Goal: Task Accomplishment & Management: Manage account settings

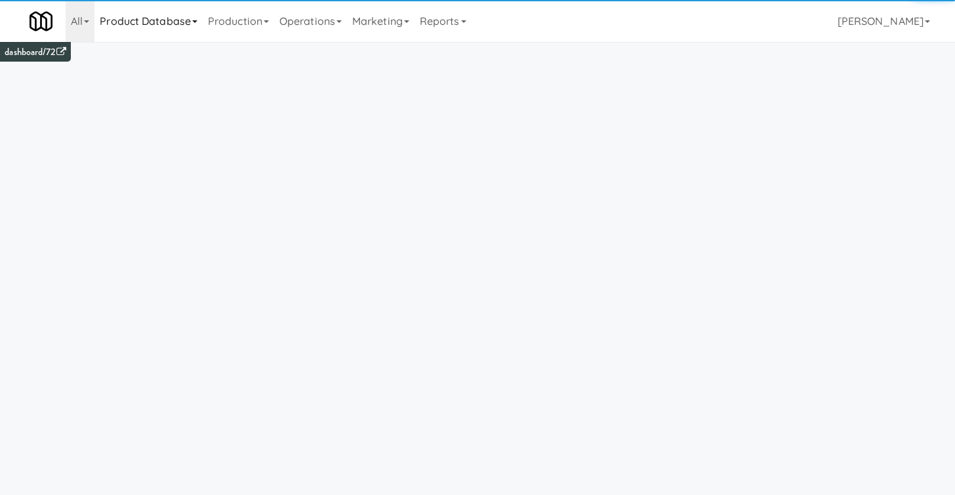
click at [135, 20] on link "Product Database" at bounding box center [148, 21] width 108 height 42
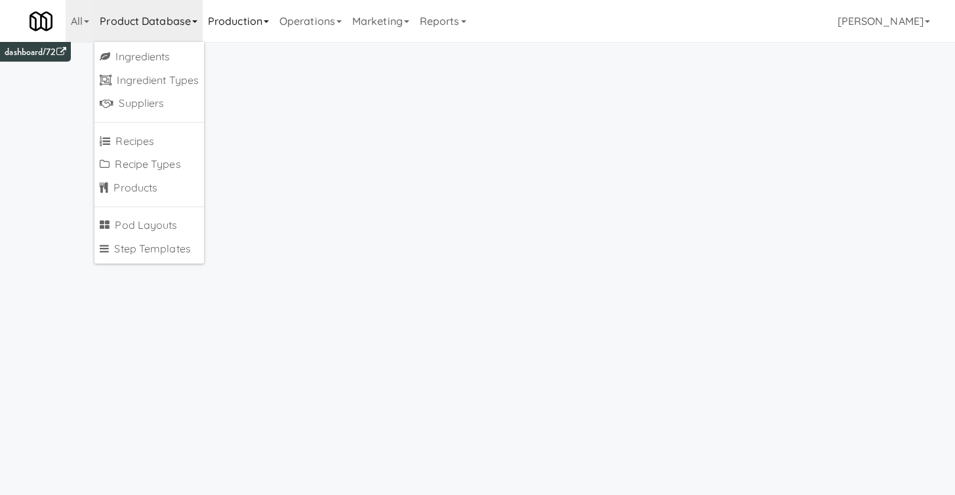
click at [253, 24] on link "Production" at bounding box center [239, 21] width 72 height 42
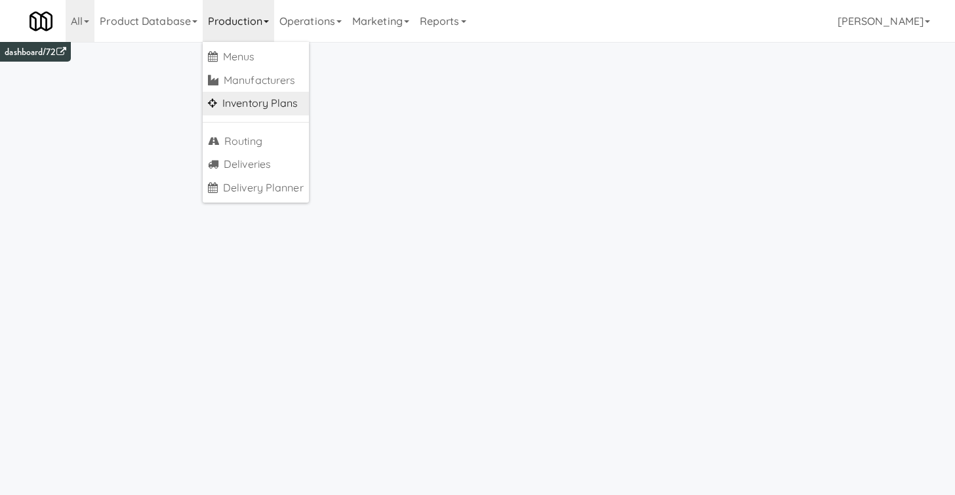
click at [268, 104] on link "Inventory Plans" at bounding box center [256, 104] width 106 height 24
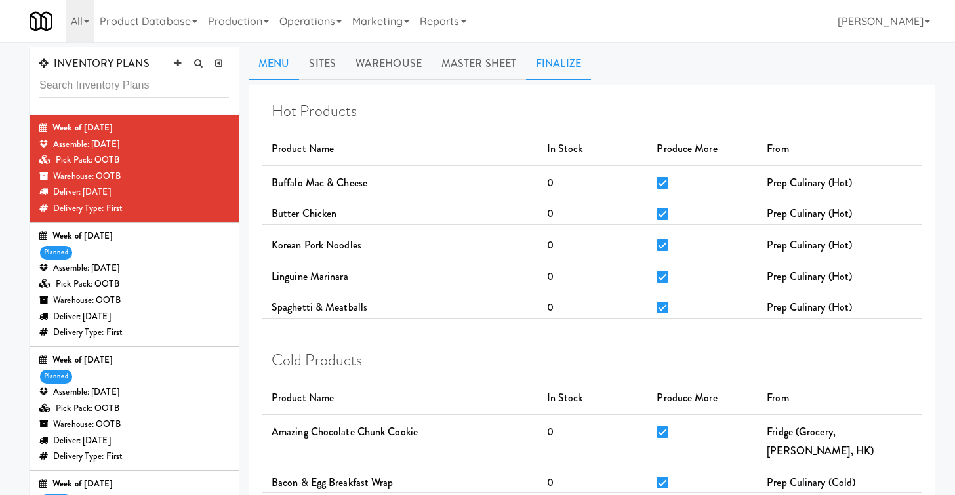
click at [553, 70] on link "Finalize" at bounding box center [558, 63] width 65 height 33
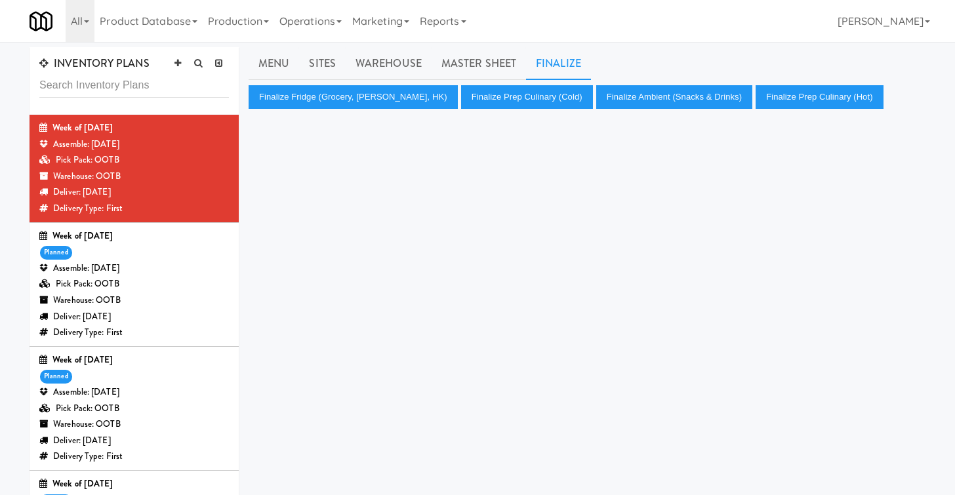
click at [163, 256] on div "Week of August 10th, 2025 planned Assemble: Tuesday Aug 12, 2025 Pick Pack: OOT…" at bounding box center [134, 284] width 190 height 113
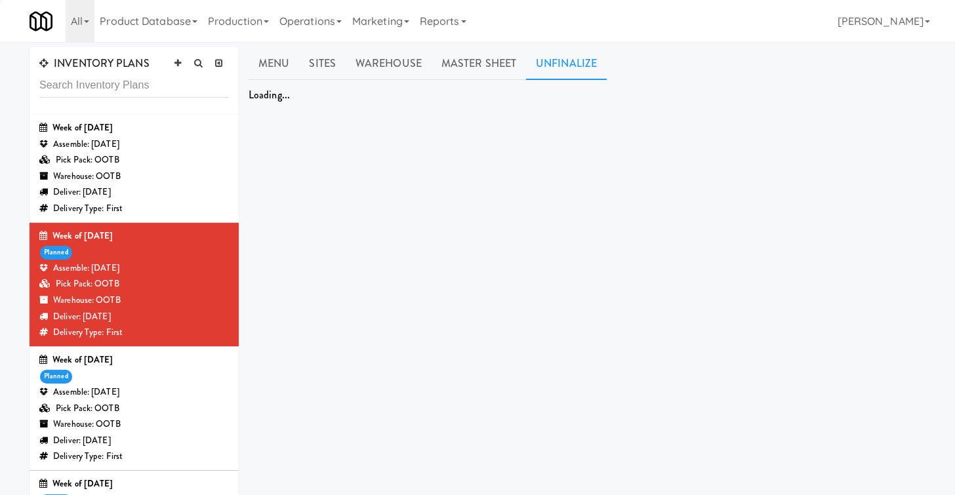
click at [171, 364] on div "Week of [DATE]" at bounding box center [134, 360] width 190 height 16
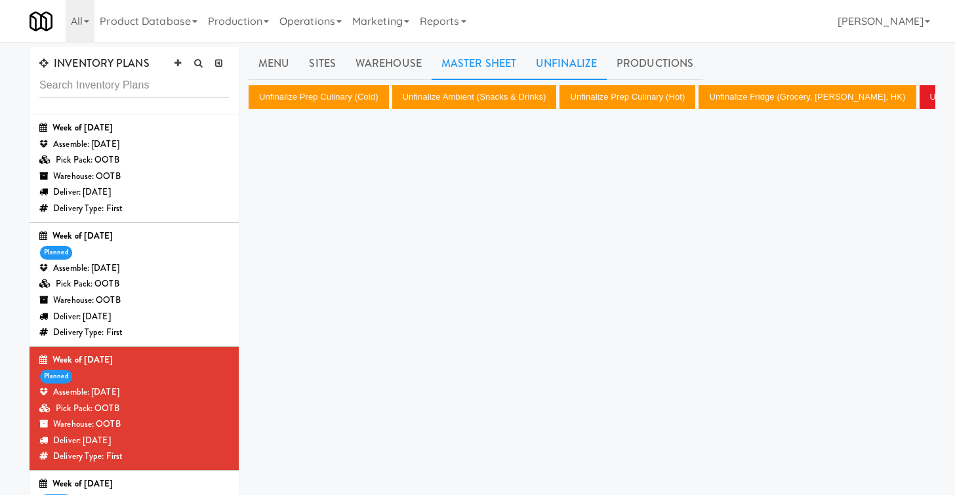
click at [497, 64] on link "Master Sheet" at bounding box center [479, 63] width 94 height 33
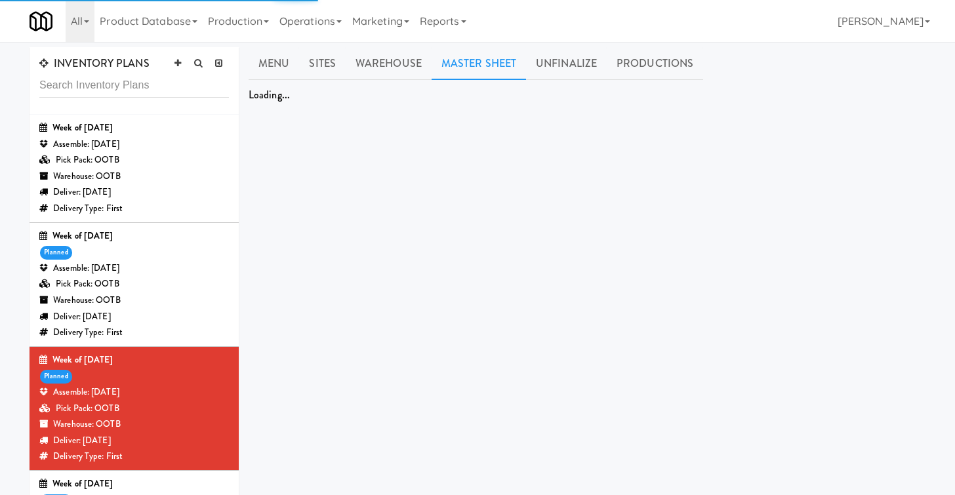
click at [154, 328] on div "Delivery Type: First" at bounding box center [134, 333] width 190 height 16
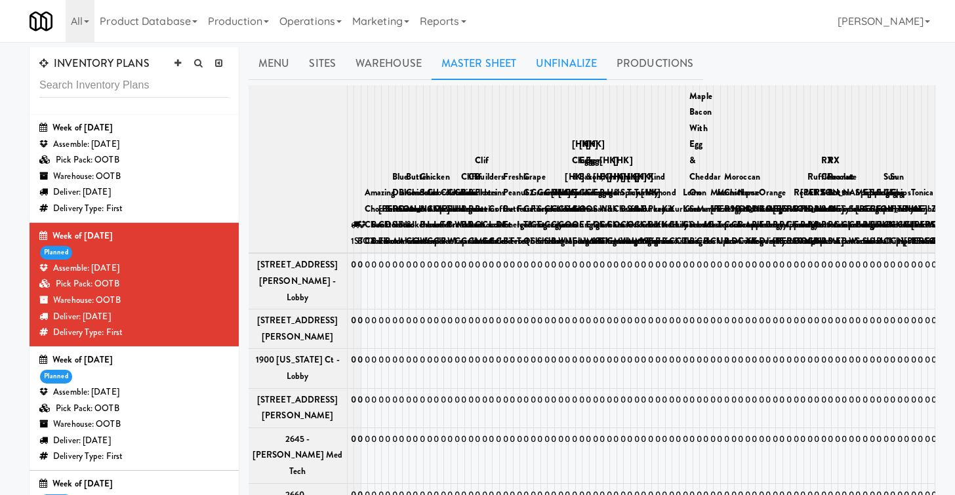
click at [564, 62] on link "Unfinalize" at bounding box center [566, 63] width 81 height 33
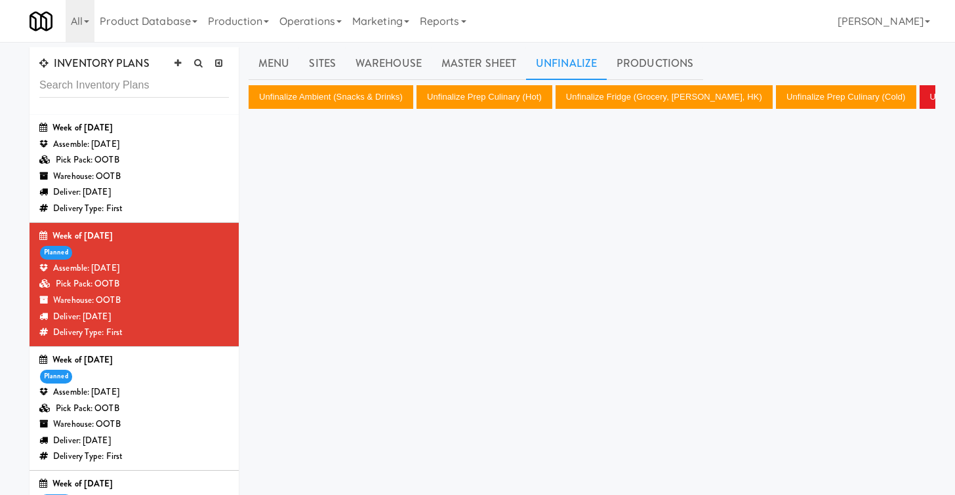
scroll to position [143, 0]
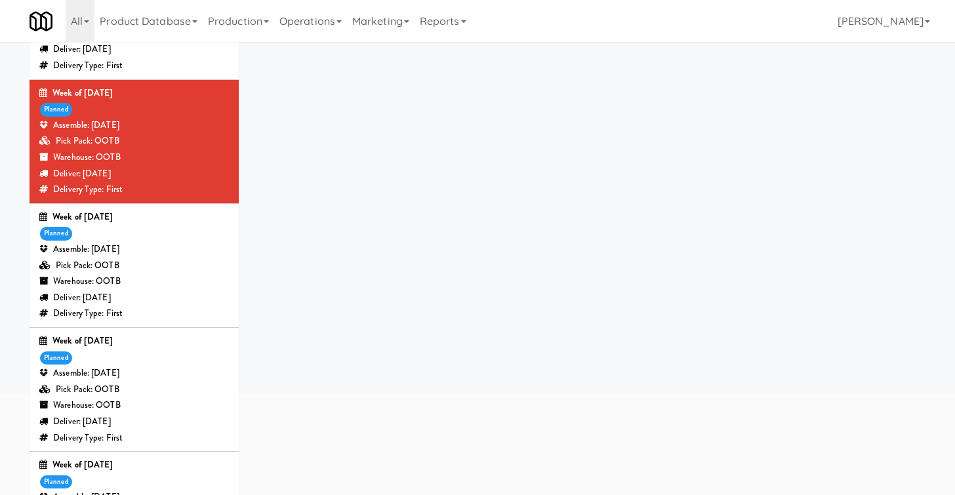
click at [159, 356] on div "Week of August 10th, 2025 planned Assemble: Tuesday Aug 12, 2025 Pick Pack: OOT…" at bounding box center [134, 389] width 190 height 113
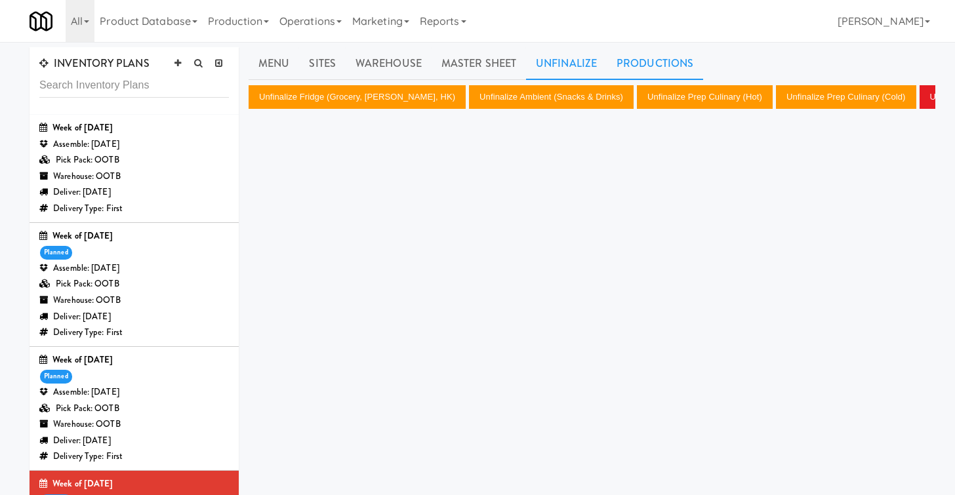
click at [654, 58] on link "Productions" at bounding box center [655, 63] width 96 height 33
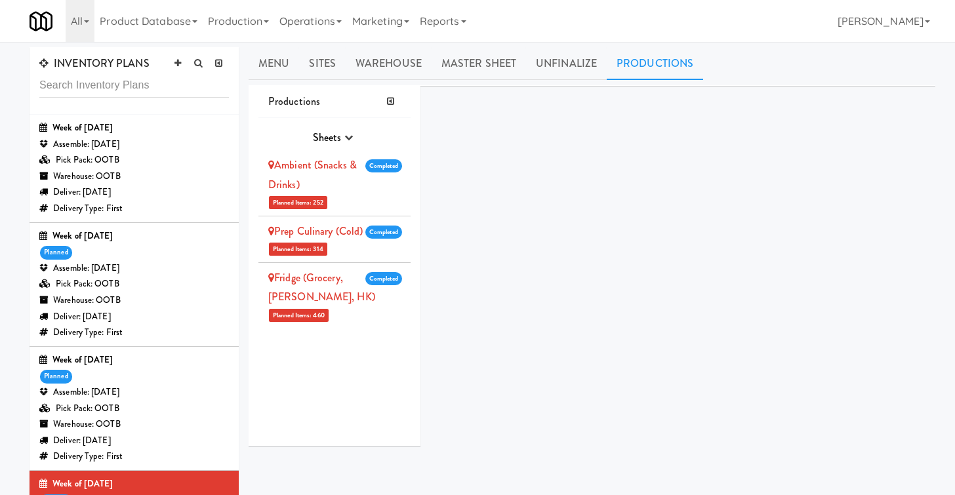
click at [173, 256] on div "Week of August 10th, 2025 planned Assemble: Tuesday Aug 12, 2025 Pick Pack: OOT…" at bounding box center [134, 284] width 190 height 113
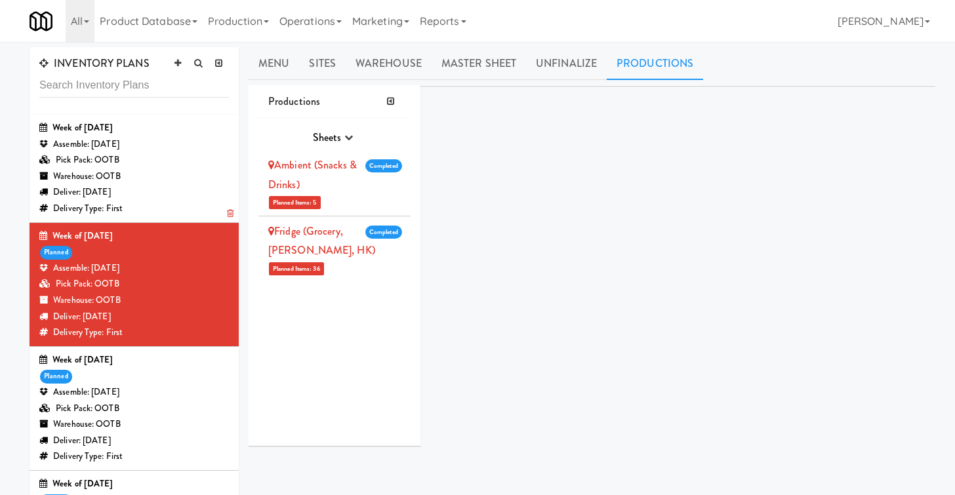
click at [184, 191] on div "Deliver: [DATE]" at bounding box center [134, 192] width 190 height 16
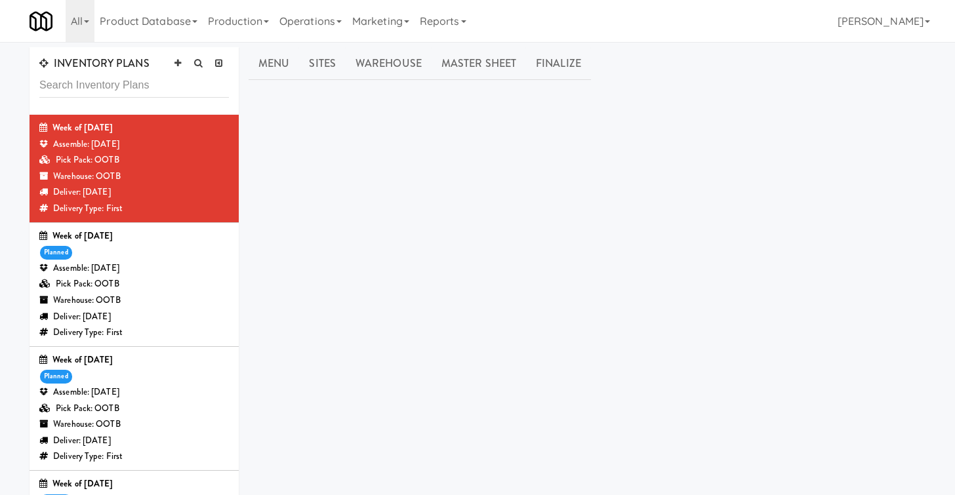
click at [159, 269] on div "Assemble: [DATE]" at bounding box center [134, 269] width 190 height 16
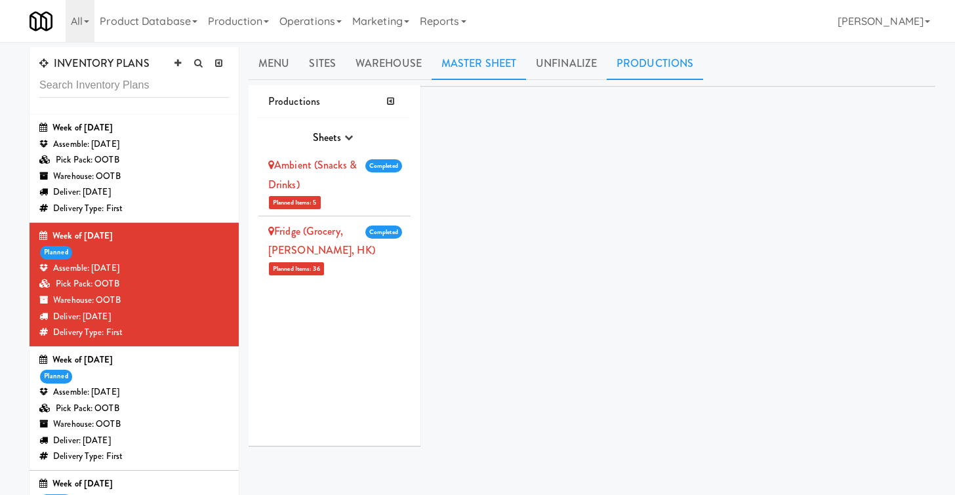
click at [474, 72] on link "Master Sheet" at bounding box center [479, 63] width 94 height 33
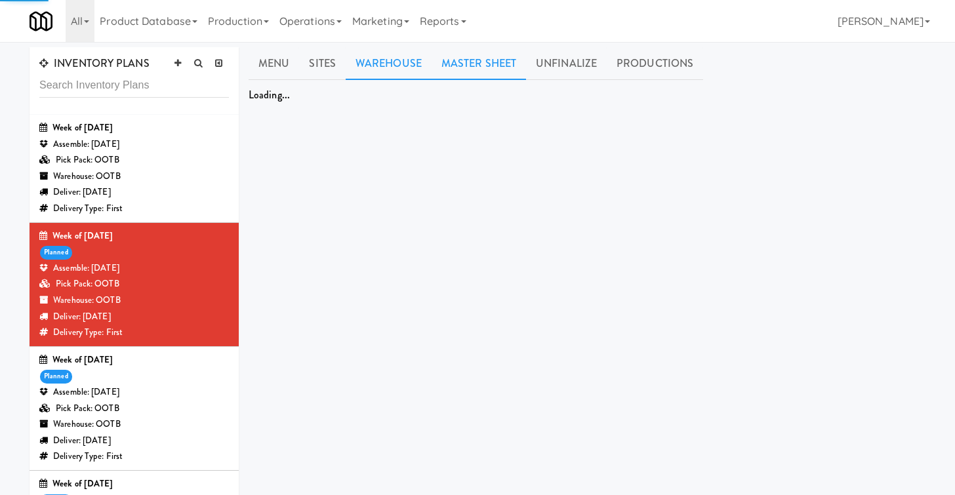
click at [400, 71] on link "Warehouse" at bounding box center [389, 63] width 86 height 33
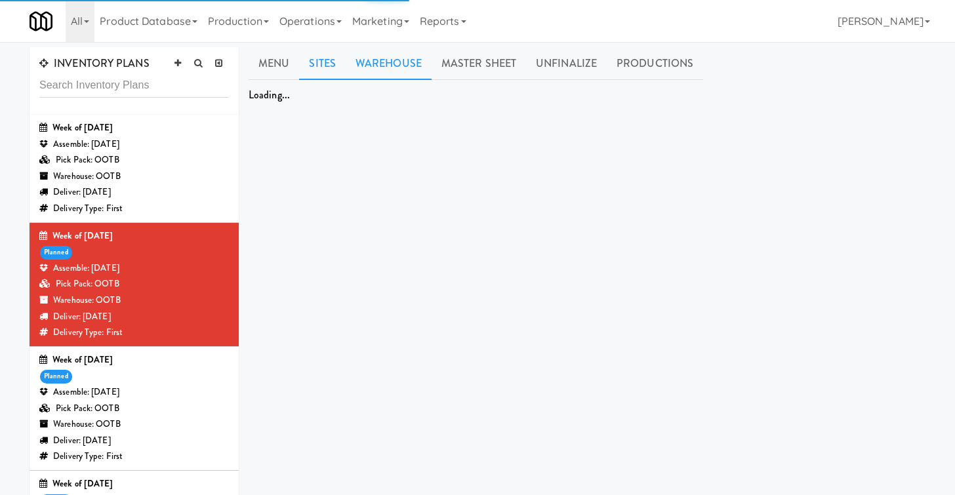
click at [322, 68] on link "Sites" at bounding box center [322, 63] width 47 height 33
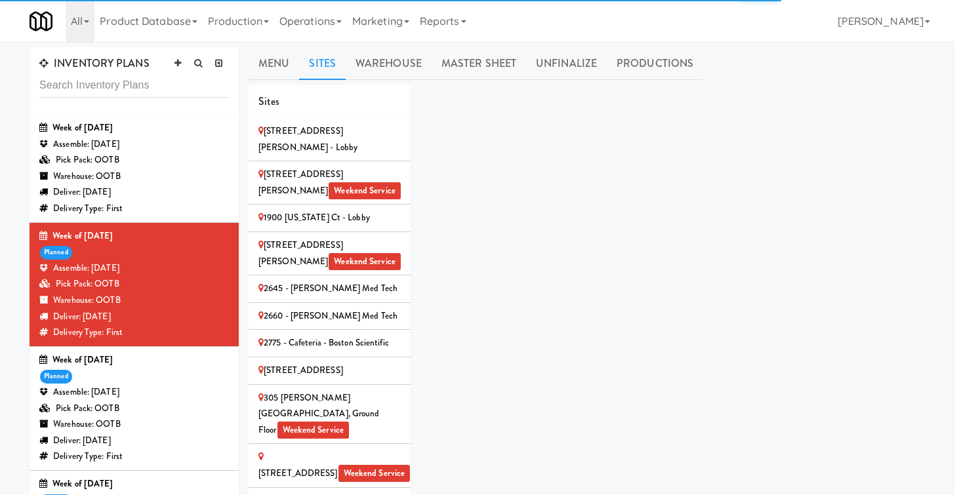
click at [350, 131] on div "[STREET_ADDRESS][PERSON_NAME] - Lobby" at bounding box center [330, 139] width 142 height 32
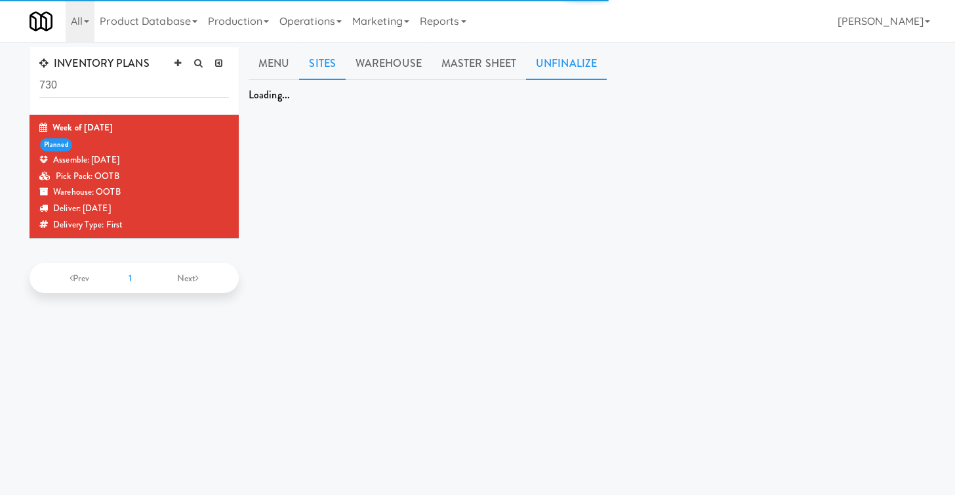
click at [560, 66] on link "Unfinalize" at bounding box center [566, 63] width 81 height 33
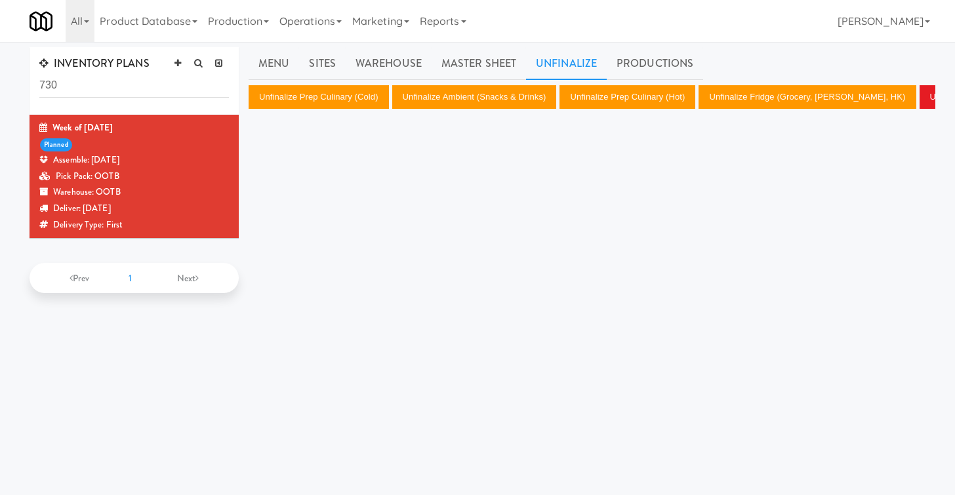
click at [3, 366] on div "INVENTORY PLANS 730 Week of [DATE] planned Assemble: [DATE] Pick Pack: OOTB War…" at bounding box center [477, 312] width 955 height 530
click at [496, 98] on button "Unfinalize Ambient (Snacks & Drinks)" at bounding box center [474, 97] width 165 height 24
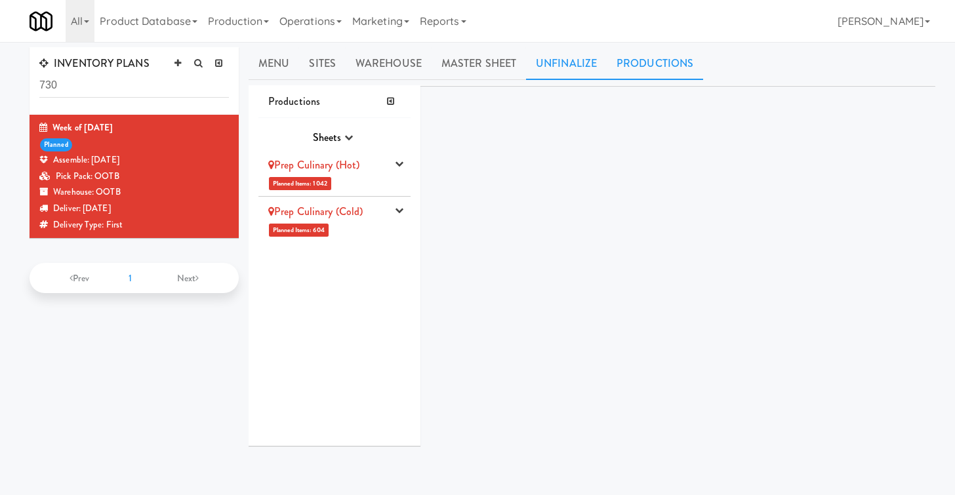
click at [566, 71] on link "Unfinalize" at bounding box center [566, 63] width 81 height 33
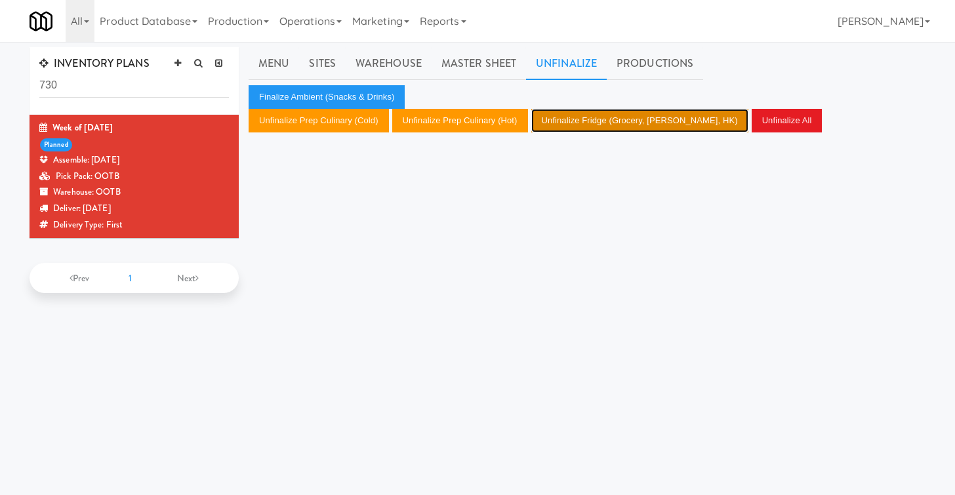
click at [587, 123] on button "Unfinalize Fridge (Grocery, [PERSON_NAME], HK)" at bounding box center [640, 121] width 217 height 24
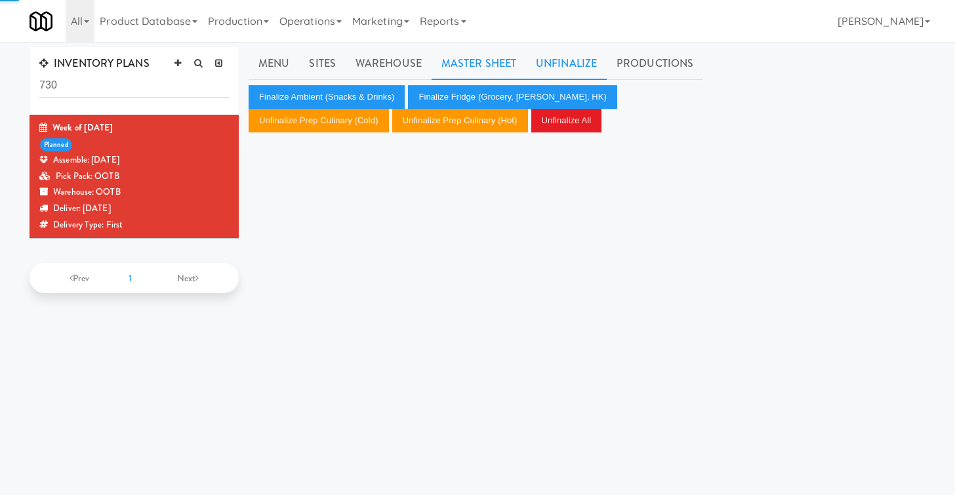
click at [494, 64] on link "Master Sheet" at bounding box center [479, 63] width 94 height 33
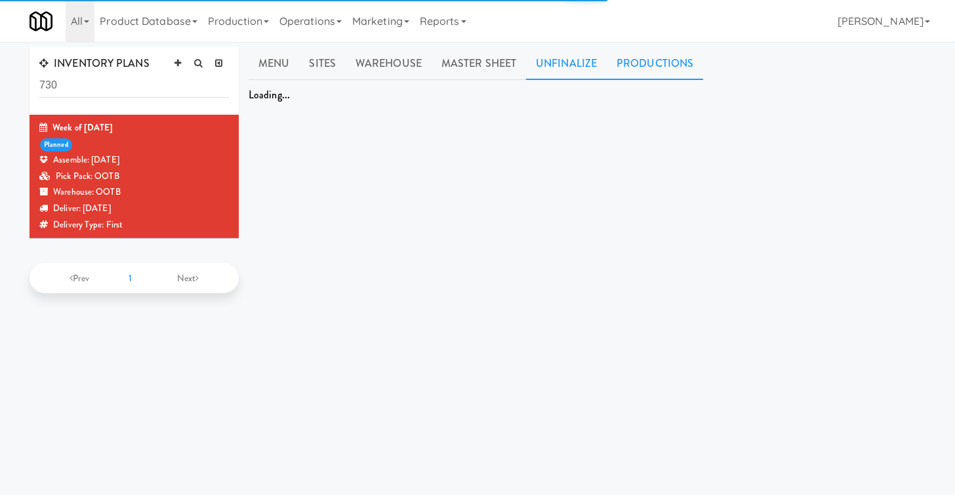
click at [556, 66] on link "Unfinalize" at bounding box center [566, 63] width 81 height 33
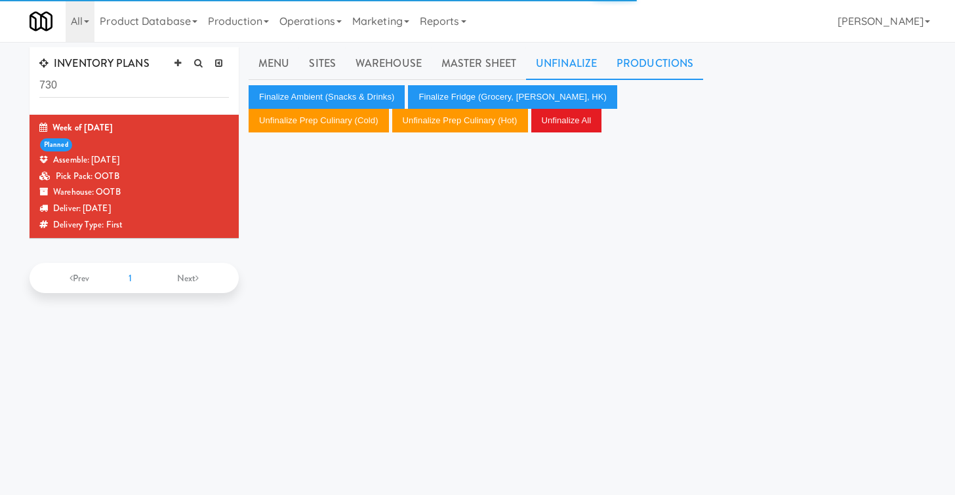
click at [640, 66] on link "Productions" at bounding box center [655, 63] width 96 height 33
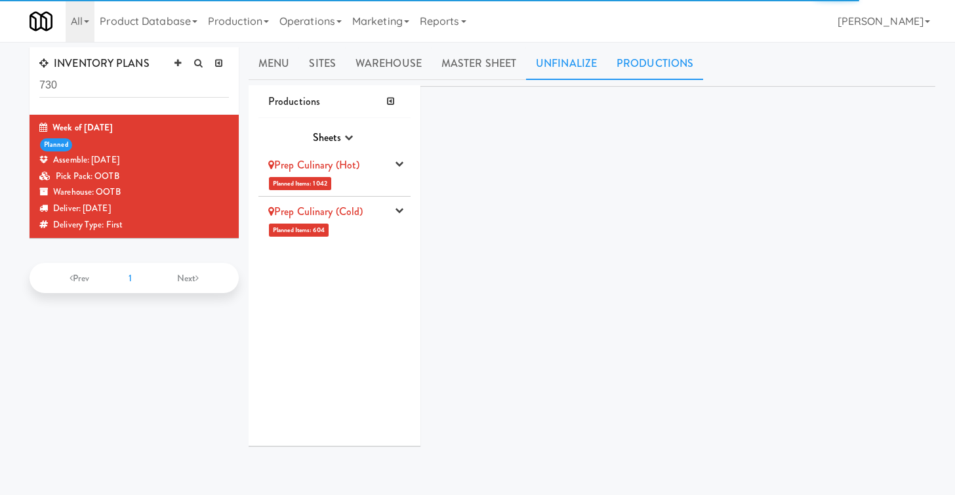
click at [548, 68] on link "Unfinalize" at bounding box center [566, 63] width 81 height 33
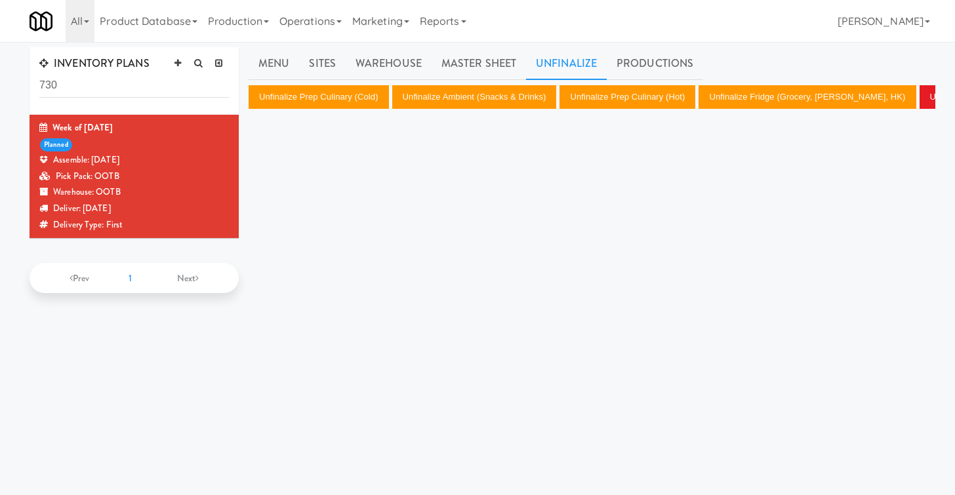
click at [480, 154] on div "Hot Products Product Name From Buffalo Mac & Cheese Prep Culinary (Hot) Butter …" at bounding box center [592, 331] width 687 height 492
click at [476, 100] on button "Unfinalize Ambient (Snacks & Drinks)" at bounding box center [474, 97] width 165 height 24
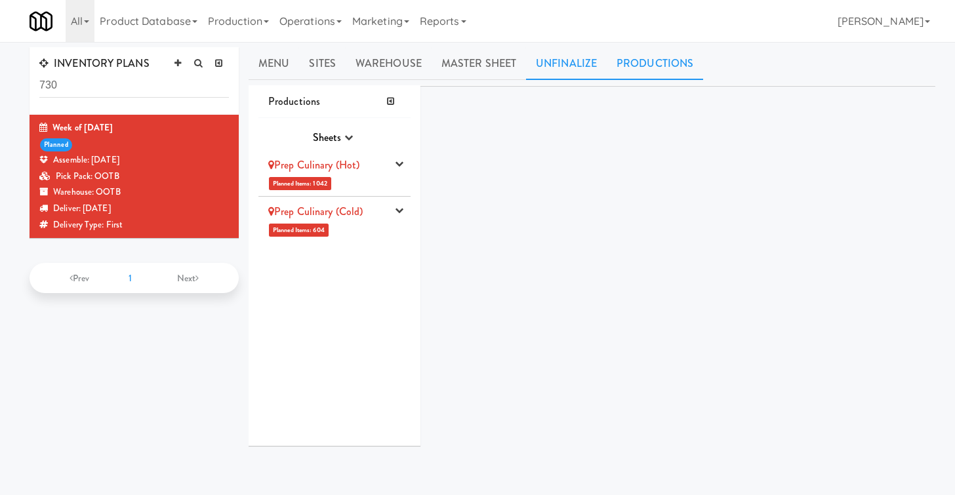
click at [566, 70] on link "Unfinalize" at bounding box center [566, 63] width 81 height 33
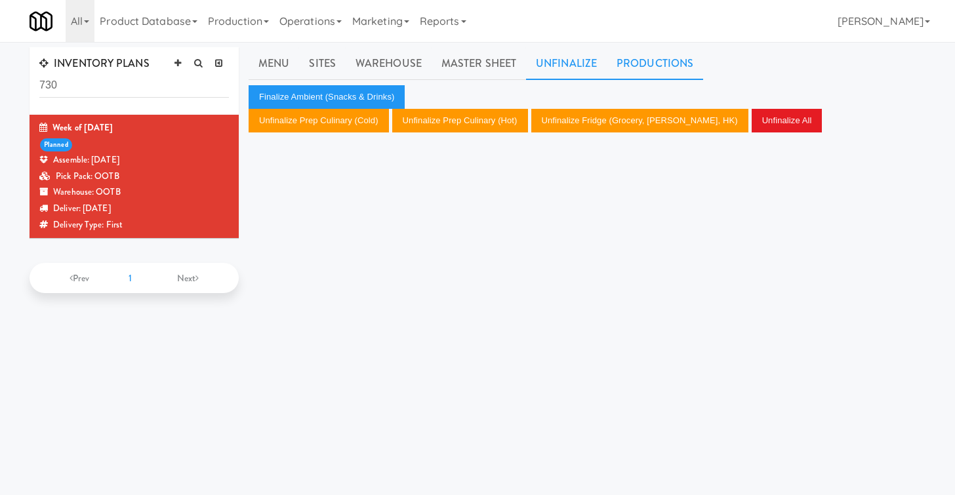
click at [631, 59] on link "Productions" at bounding box center [655, 63] width 96 height 33
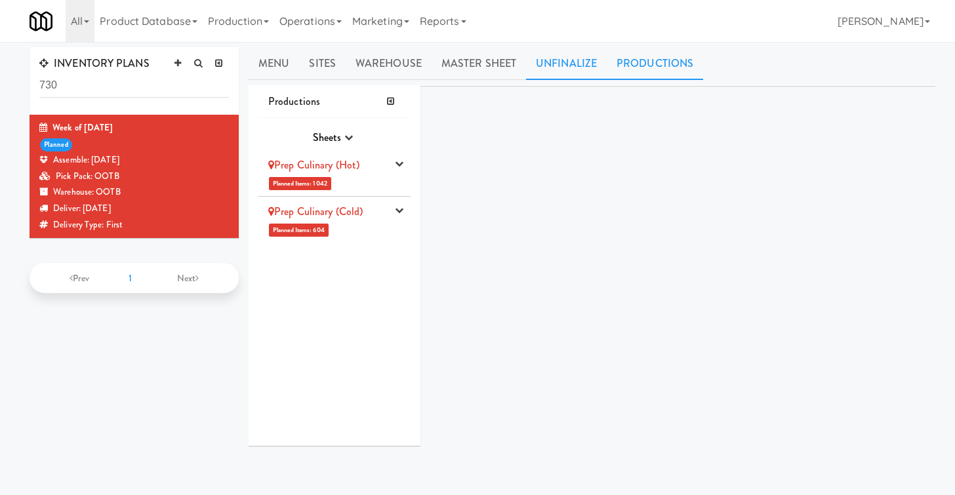
click at [549, 70] on link "Unfinalize" at bounding box center [566, 63] width 81 height 33
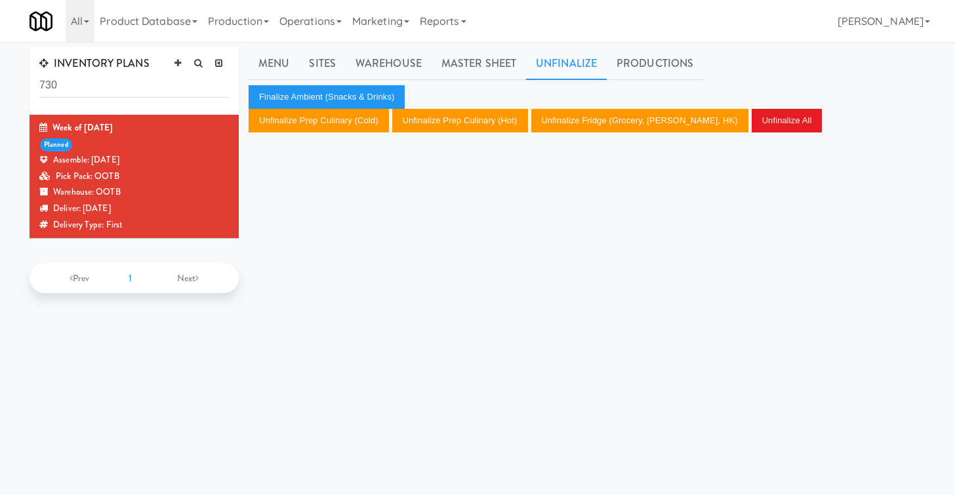
click at [520, 190] on div "Hot Products Product Name From Buffalo Mac & Cheese Prep Culinary (Hot) Butter …" at bounding box center [592, 331] width 687 height 492
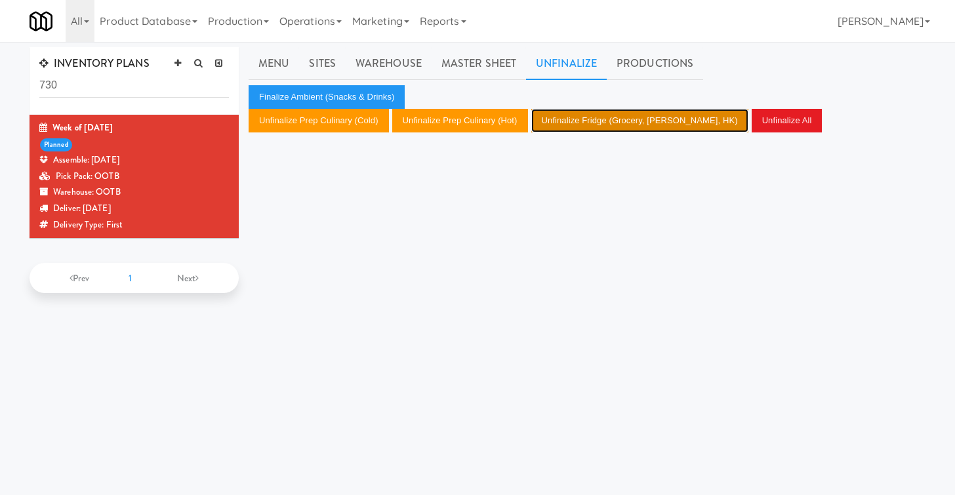
click at [611, 119] on button "Unfinalize Fridge (Grocery, Bev, HK)" at bounding box center [640, 121] width 217 height 24
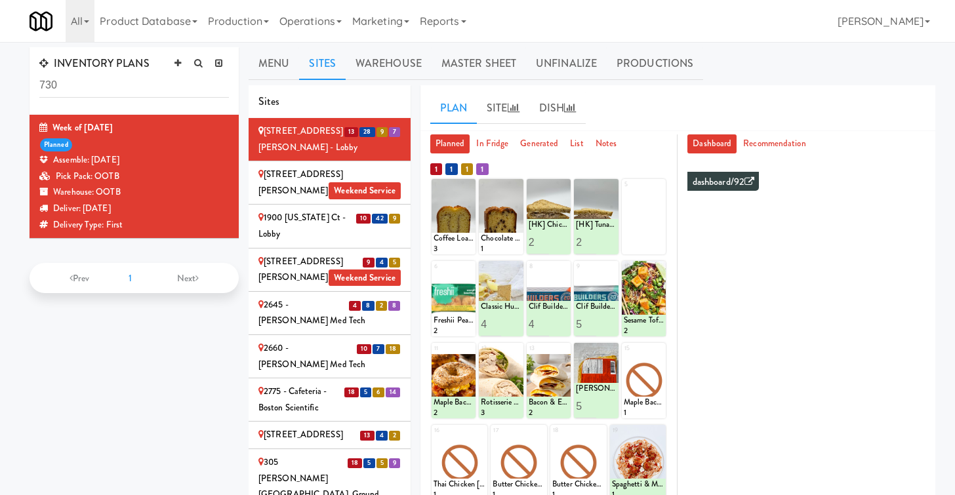
click at [682, 270] on div "dashboard/92 Summary Hot - Cold - Drink - Snack - Duration - Max Waste - Cost -…" at bounding box center [803, 405] width 245 height 492
click at [558, 68] on link "Unfinalize" at bounding box center [566, 63] width 81 height 33
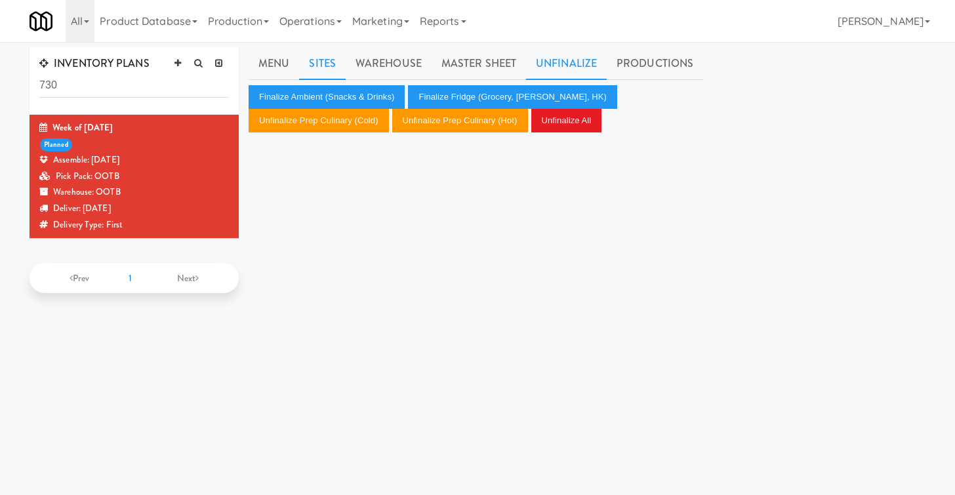
click at [318, 60] on link "Sites" at bounding box center [322, 63] width 47 height 33
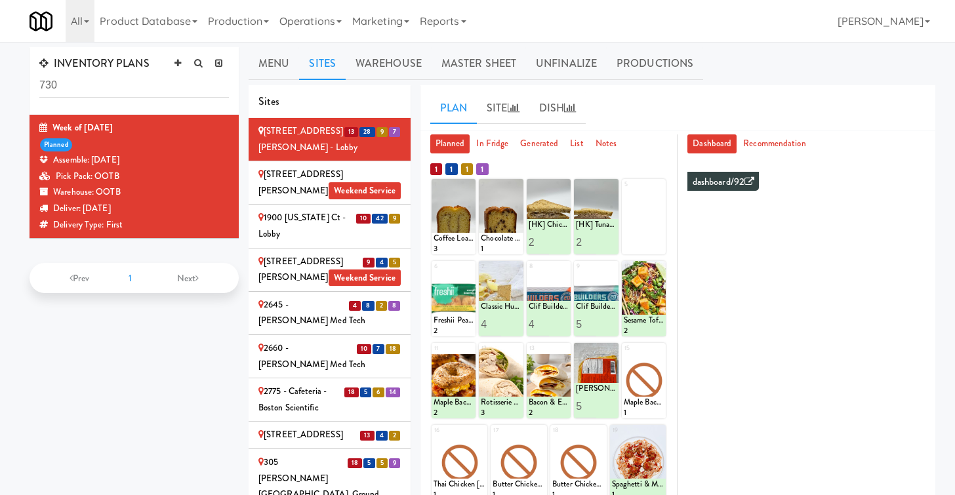
click at [642, 230] on div "5" at bounding box center [644, 216] width 45 height 75
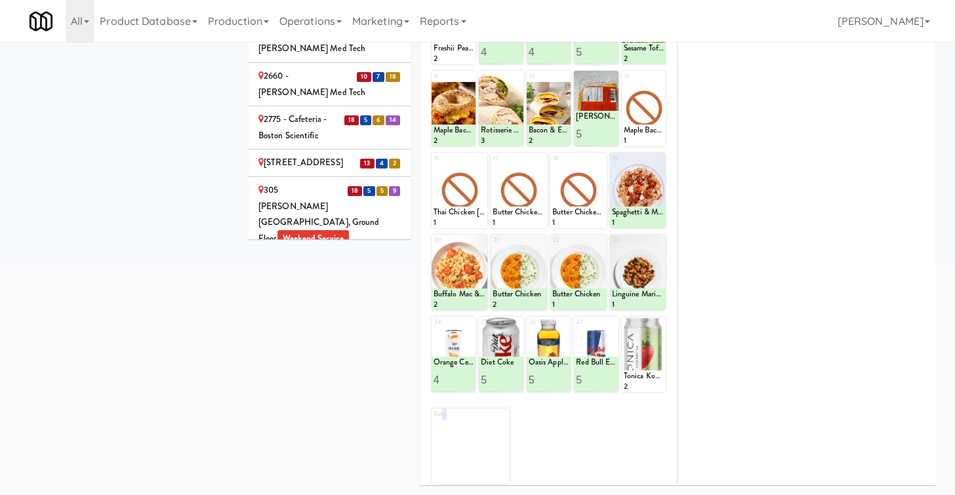
click at [443, 414] on div "Extra" at bounding box center [452, 414] width 37 height 11
drag, startPoint x: 470, startPoint y: 472, endPoint x: 480, endPoint y: 451, distance: 22.3
click at [472, 463] on div "Extra" at bounding box center [471, 446] width 78 height 75
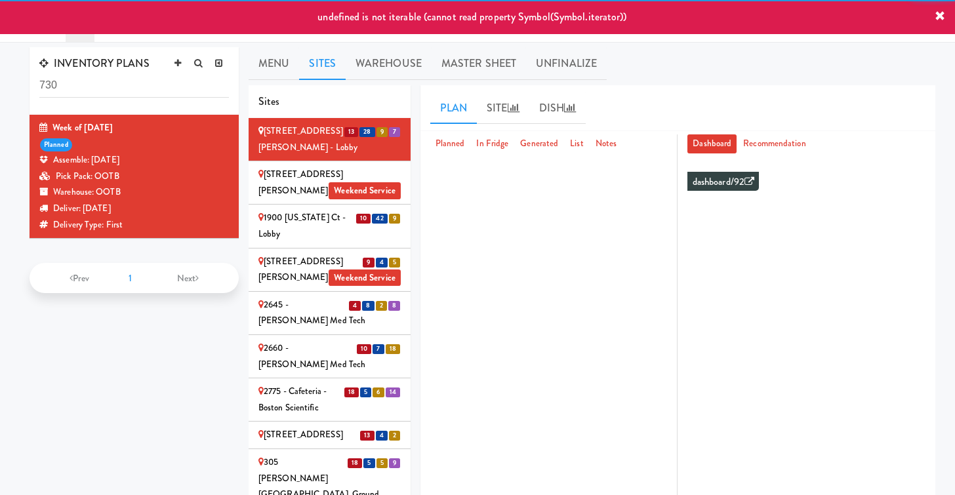
click at [352, 234] on div "1900 [US_STATE] Ct - Lobby" at bounding box center [330, 226] width 142 height 32
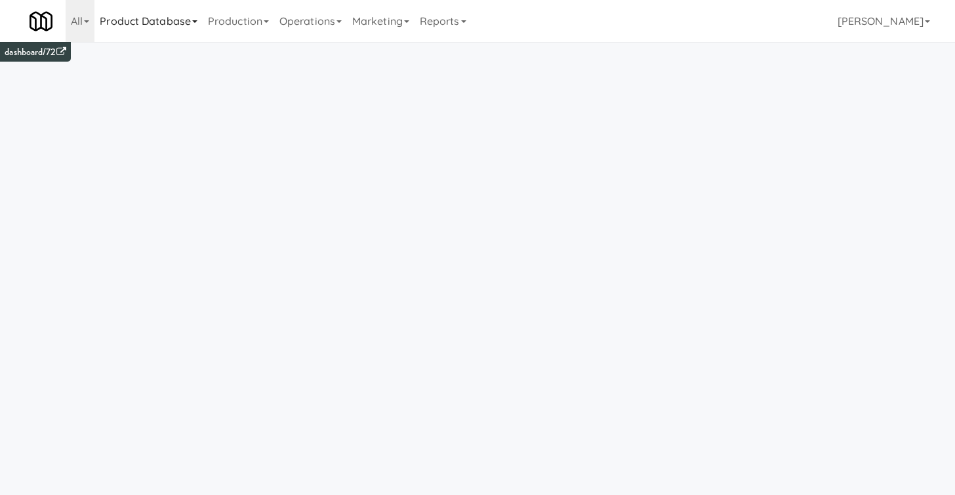
click at [185, 26] on link "Product Database" at bounding box center [148, 21] width 108 height 42
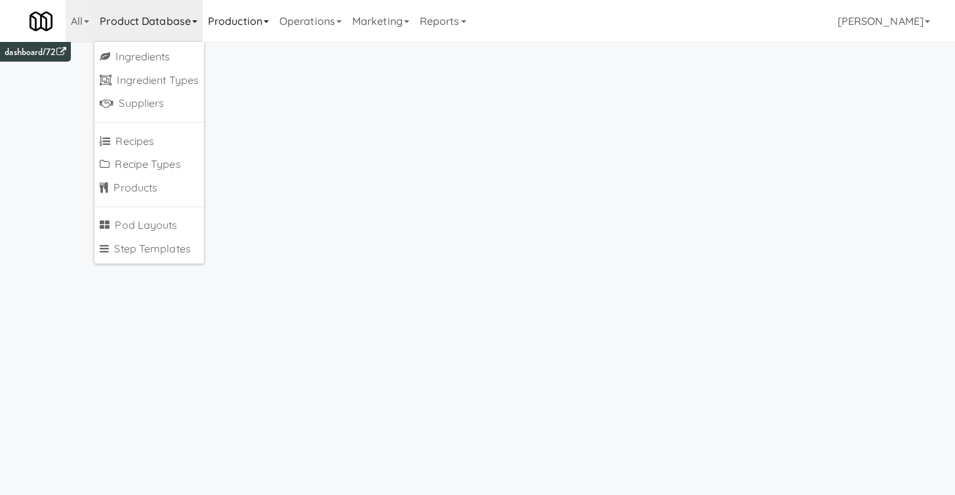
click at [263, 21] on link "Production" at bounding box center [239, 21] width 72 height 42
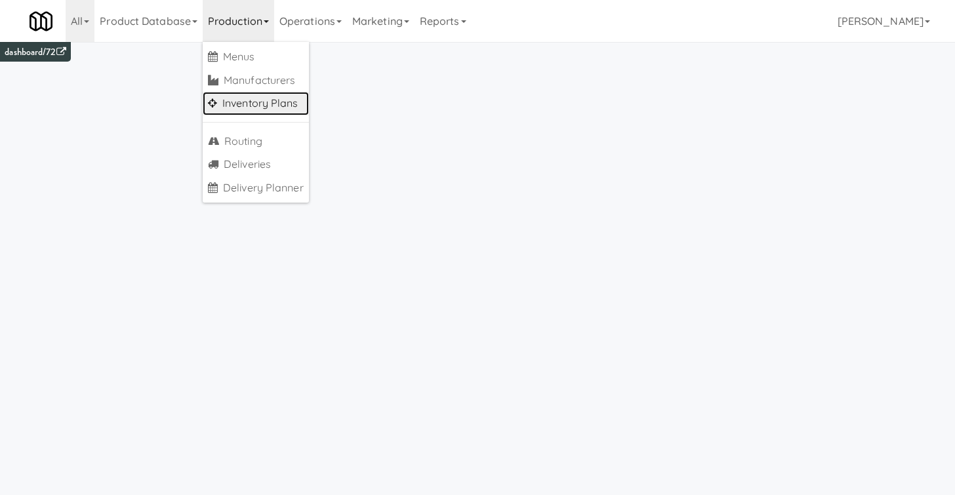
click at [254, 105] on link "Inventory Plans" at bounding box center [256, 104] width 106 height 24
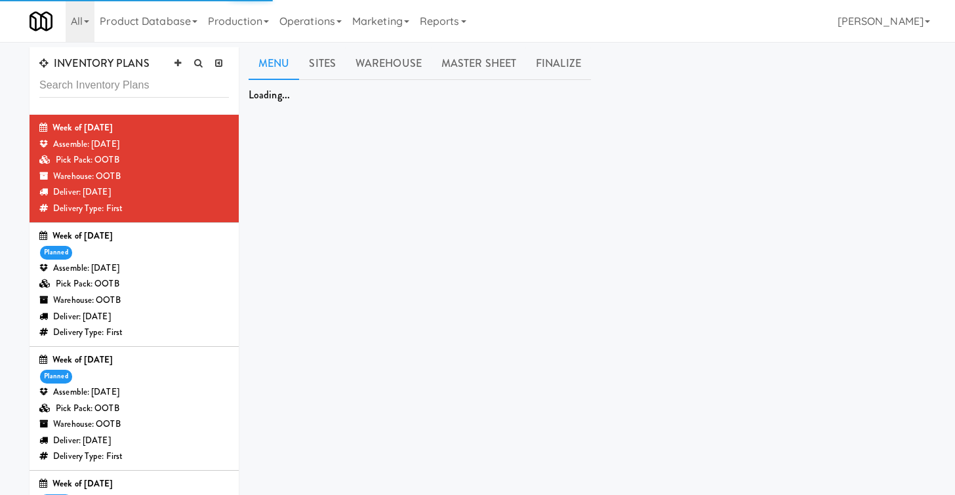
click at [167, 285] on div "Pick Pack: OOTB" at bounding box center [134, 284] width 190 height 16
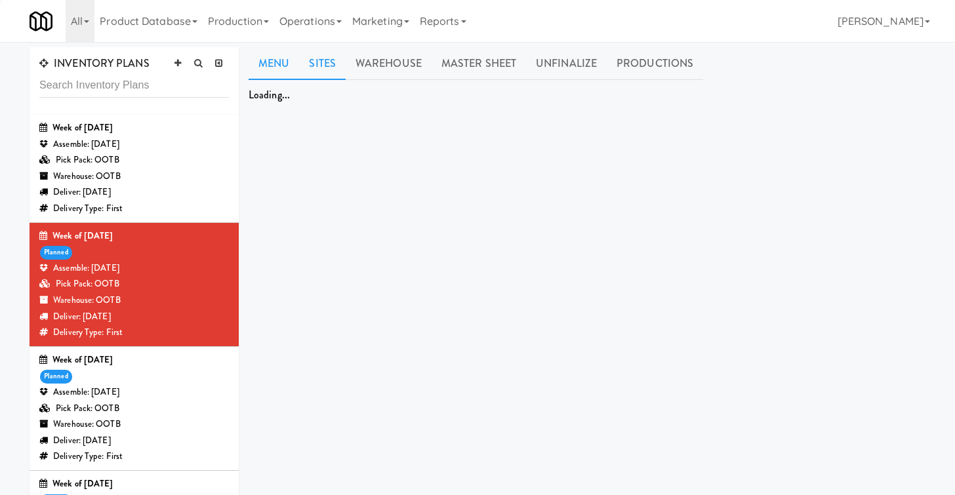
click at [331, 69] on link "Sites" at bounding box center [322, 63] width 47 height 33
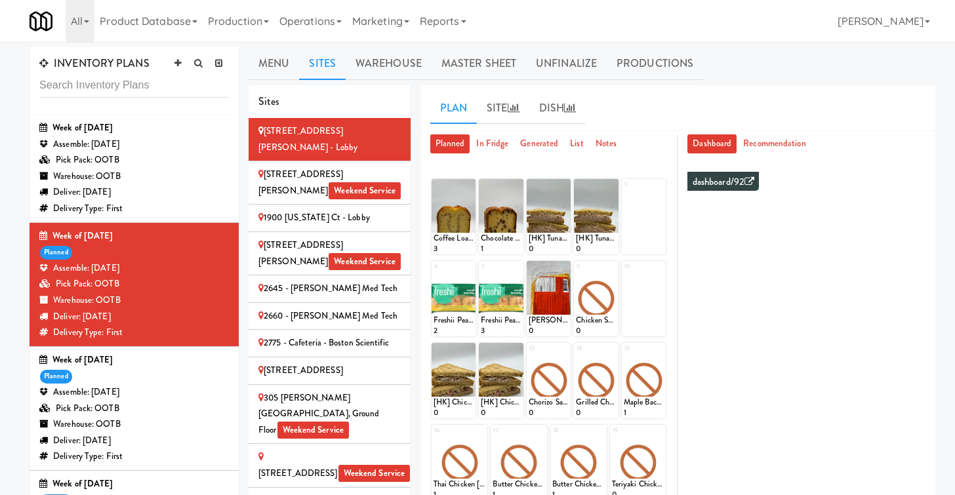
click at [144, 397] on div "Assemble: [DATE]" at bounding box center [134, 393] width 190 height 16
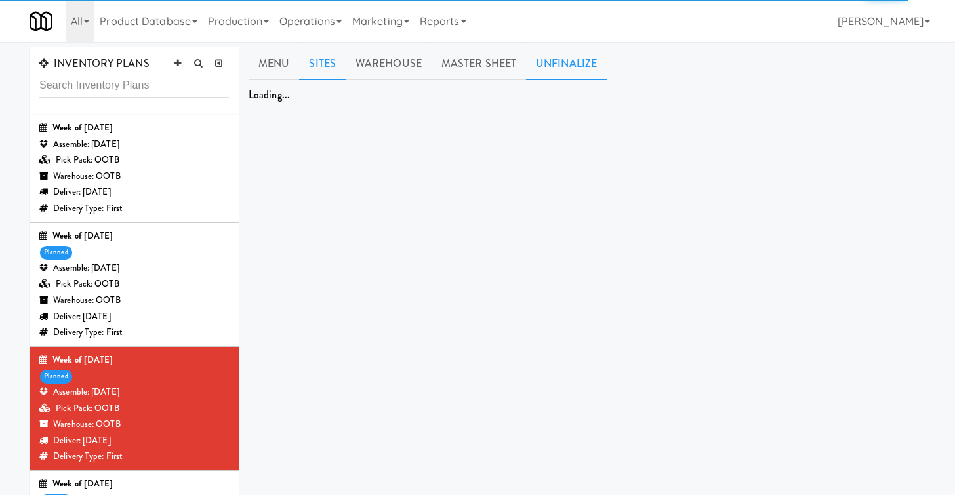
click at [562, 68] on link "Unfinalize" at bounding box center [566, 63] width 81 height 33
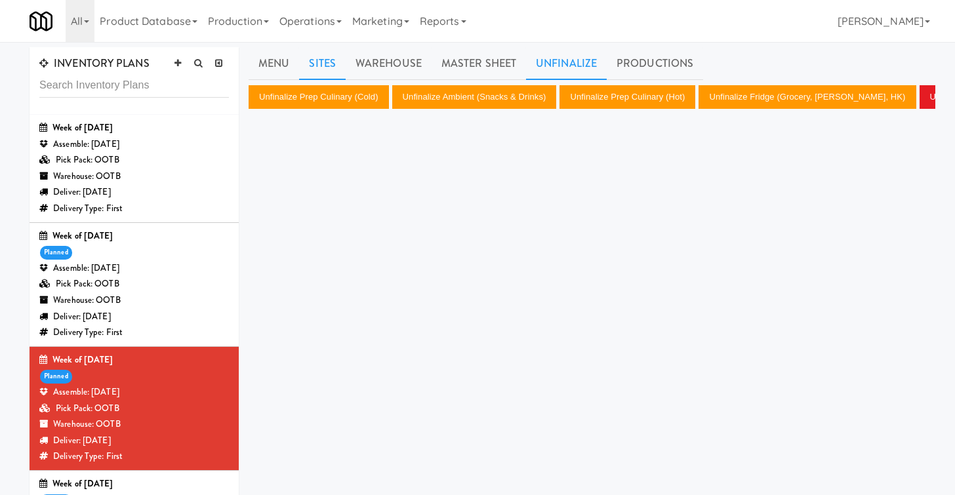
click at [341, 68] on link "Sites" at bounding box center [322, 63] width 47 height 33
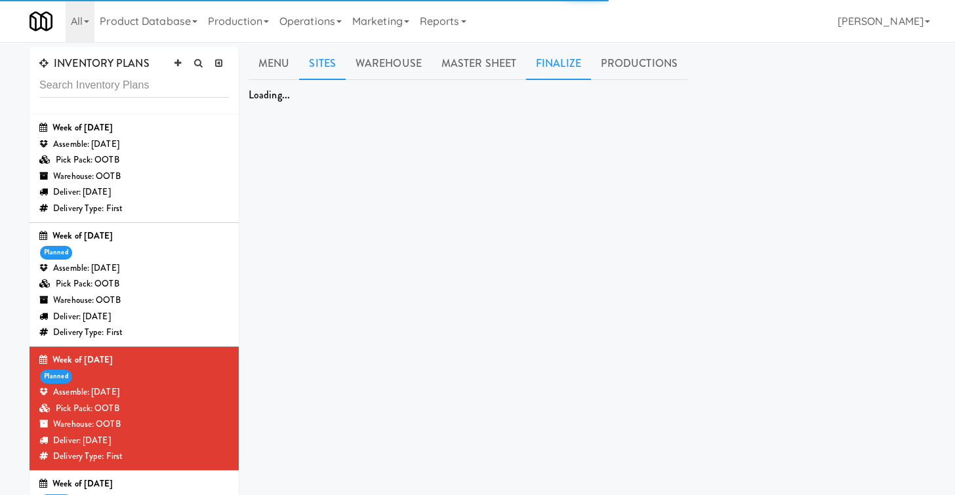
click at [562, 72] on link "Finalize" at bounding box center [558, 63] width 65 height 33
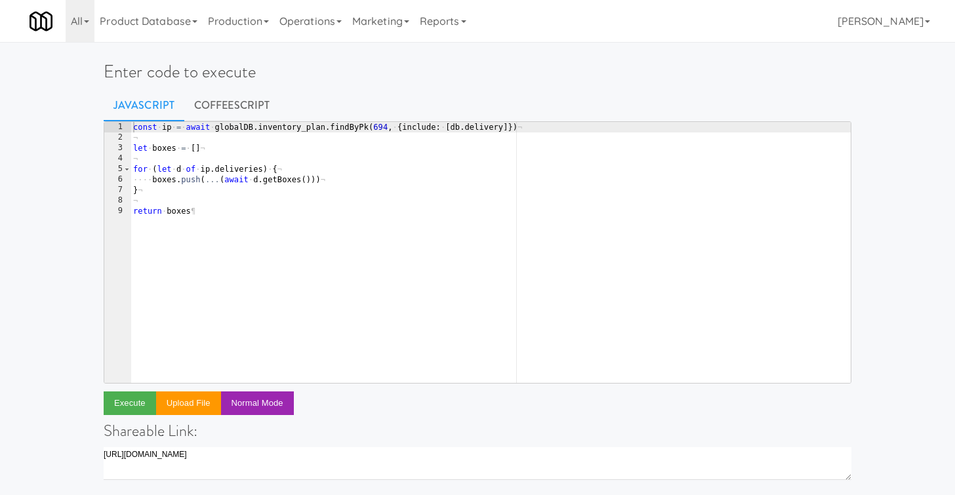
click at [337, 213] on div "const · ip · = · await · globalDB . inventory_plan . findByPk ( 694 , · { inclu…" at bounding box center [491, 263] width 720 height 282
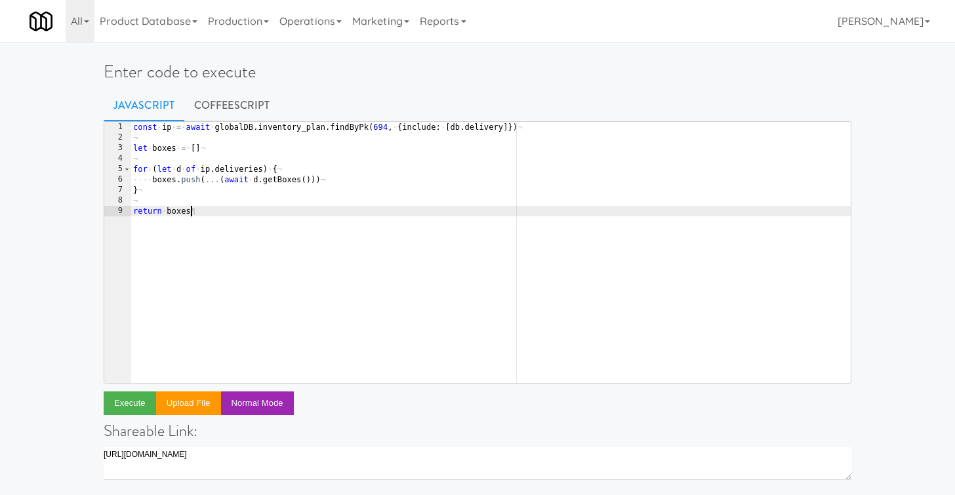
click at [379, 131] on div "const · ip · = · await · globalDB . inventory_plan . findByPk ( 694 , · { inclu…" at bounding box center [491, 263] width 720 height 282
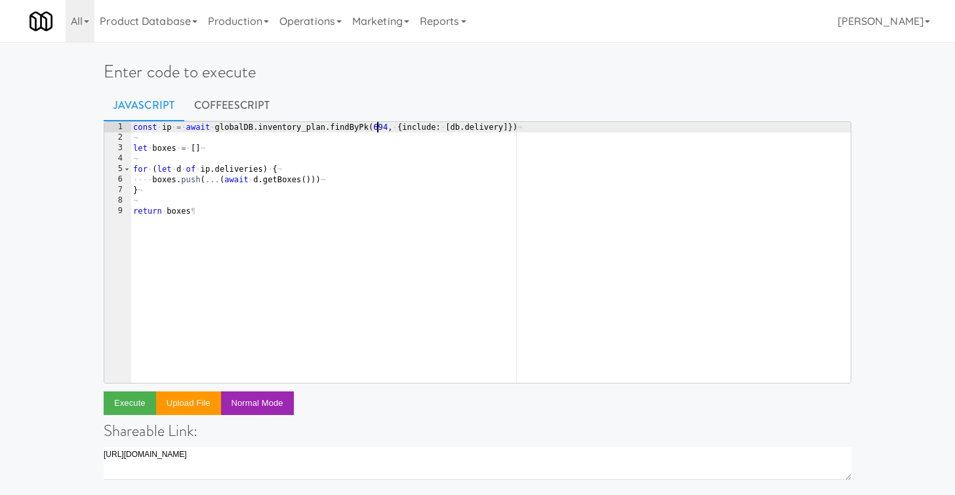
click at [379, 131] on div "const · ip · = · await · globalDB . inventory_plan . findByPk ( 694 , · { inclu…" at bounding box center [491, 263] width 720 height 282
paste textarea "730"
drag, startPoint x: 397, startPoint y: 127, endPoint x: 512, endPoint y: 125, distance: 115.5
click at [512, 125] on div "const · ip · = · await · globalDB . inventory_plan . findByPk ( 730 , · { inclu…" at bounding box center [491, 263] width 720 height 282
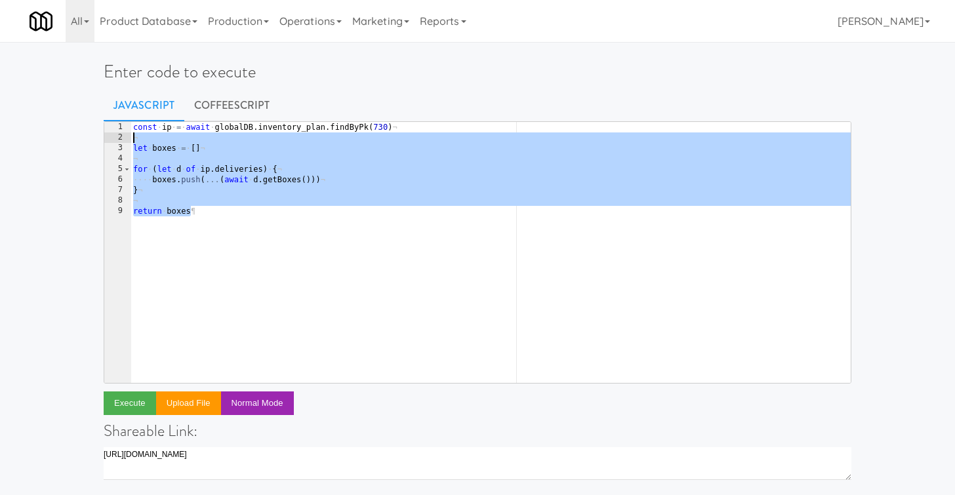
drag, startPoint x: 293, startPoint y: 217, endPoint x: 53, endPoint y: 137, distance: 253.2
click at [53, 137] on div "Enter code to execute Javascript CoffeeScript const ip = await globalDB.invento…" at bounding box center [477, 425] width 955 height 757
type textarea "let boxes = []"
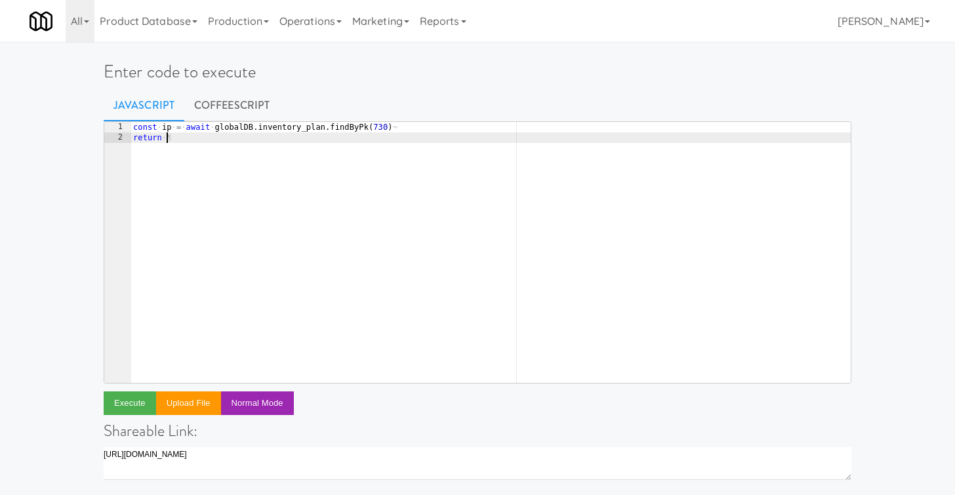
scroll to position [0, 3]
type textarea "return ip"
click at [134, 407] on button "Execute" at bounding box center [130, 404] width 52 height 24
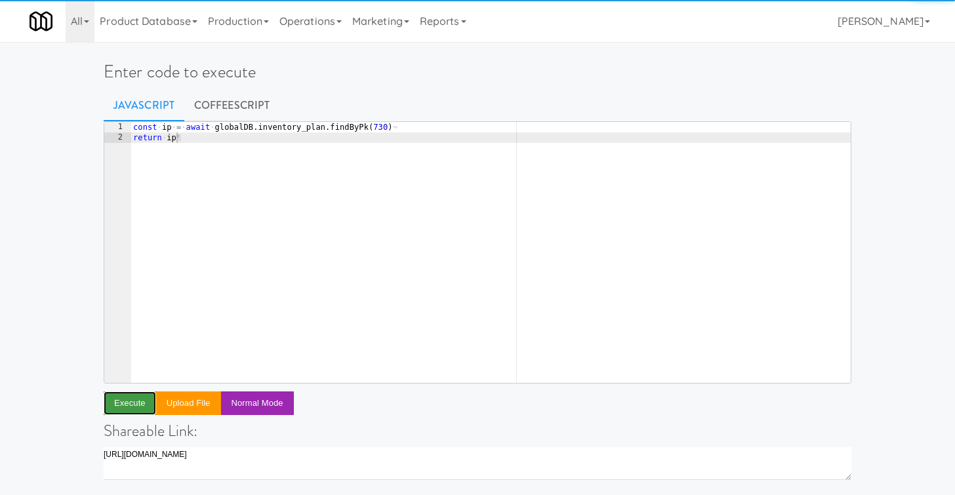
scroll to position [309, 0]
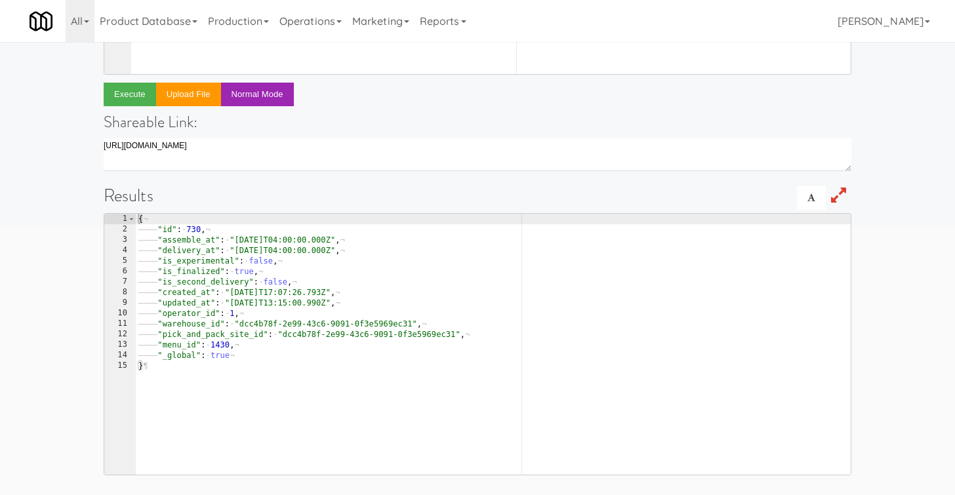
type textarea ""is_finalized": true,"
click at [195, 272] on div "{ ¬ ———— "id" : · 730 , ¬ ———— "assemble_at" : · "2025-08-16T04:00:00.000Z" , ¬…" at bounding box center [493, 355] width 715 height 282
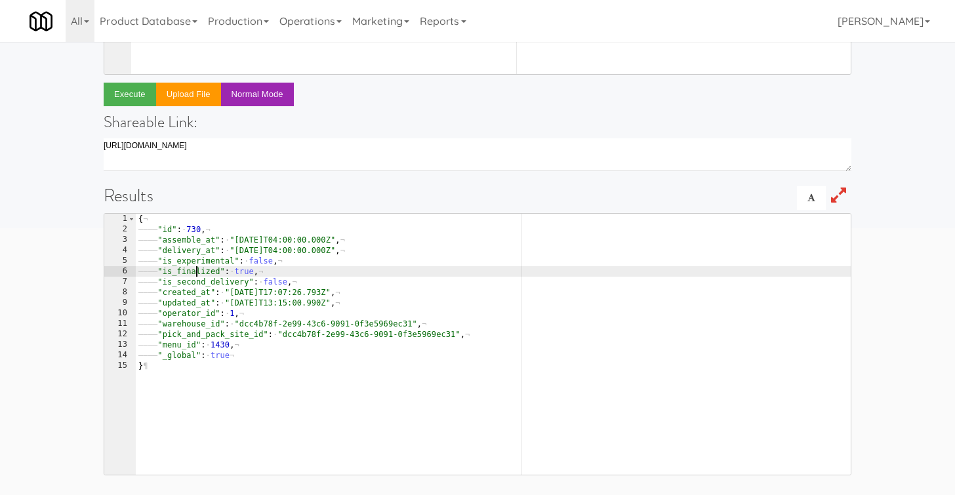
click at [195, 272] on div "{ ¬ ———— "id" : · 730 , ¬ ———— "assemble_at" : · "2025-08-16T04:00:00.000Z" , ¬…" at bounding box center [493, 355] width 715 height 282
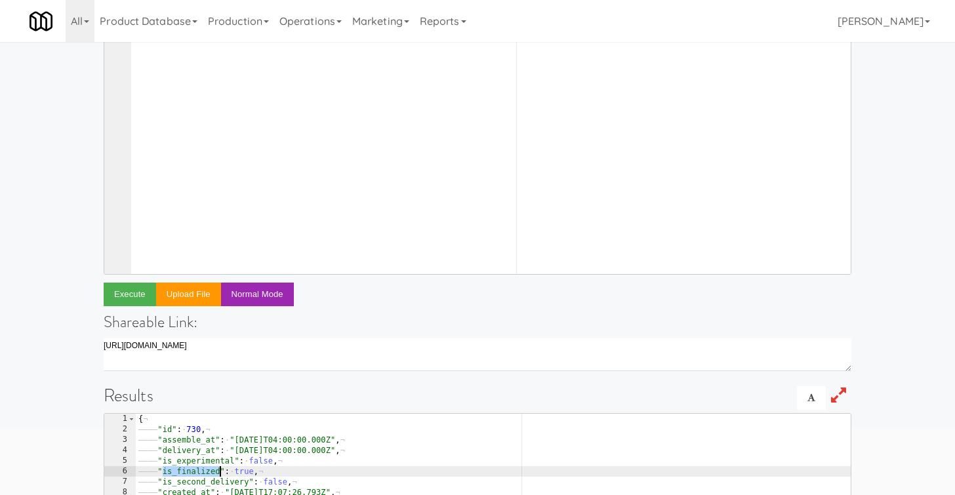
scroll to position [0, 0]
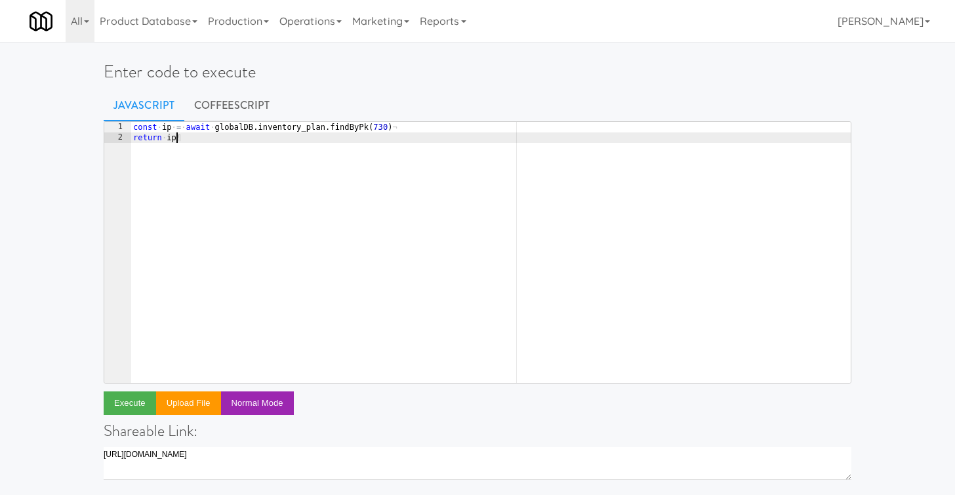
click at [226, 167] on div "const · ip · = · await · globalDB . inventory_plan . findByPk ( 730 ) ¬ return …" at bounding box center [491, 263] width 720 height 282
click at [410, 127] on div "const · ip · = · await · globalDB . inventory_plan . findByPk ( 730 ) ¬ return …" at bounding box center [491, 263] width 720 height 282
type textarea "const ip = await globalDB.inventory_plan.findByPk(730)"
type textarea "ip.is_finalized = false"
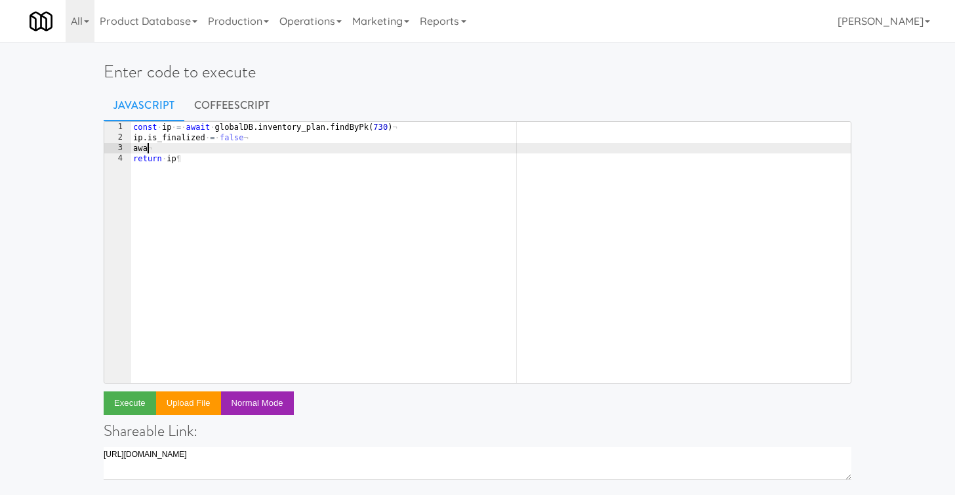
scroll to position [0, 0]
click at [341, 247] on div "const · ip · = · await · globalDB . inventory_plan . findByPk ( 730 ) ¬ ip . is…" at bounding box center [491, 263] width 720 height 282
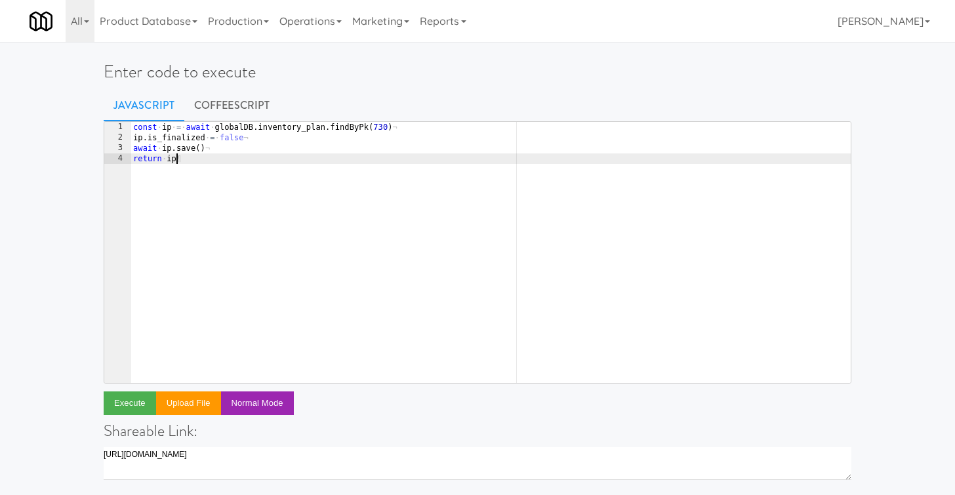
scroll to position [0, 3]
type textarea "return ip"
click at [138, 401] on button "Execute" at bounding box center [130, 404] width 52 height 24
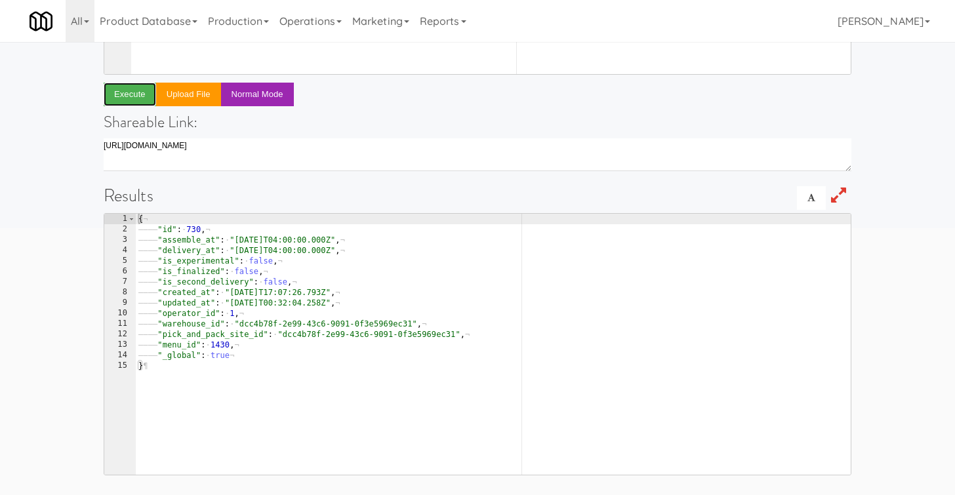
scroll to position [0, 0]
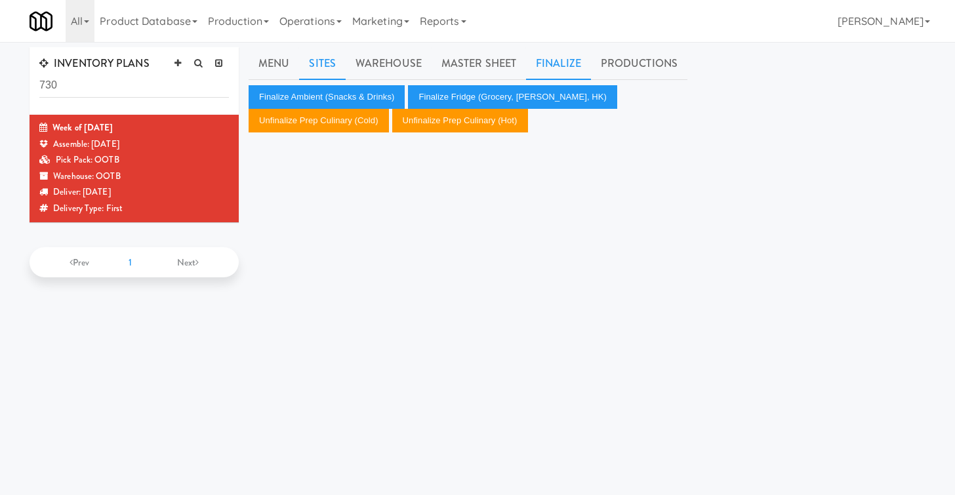
click at [318, 60] on link "Sites" at bounding box center [322, 63] width 47 height 33
